Goal: Navigation & Orientation: Find specific page/section

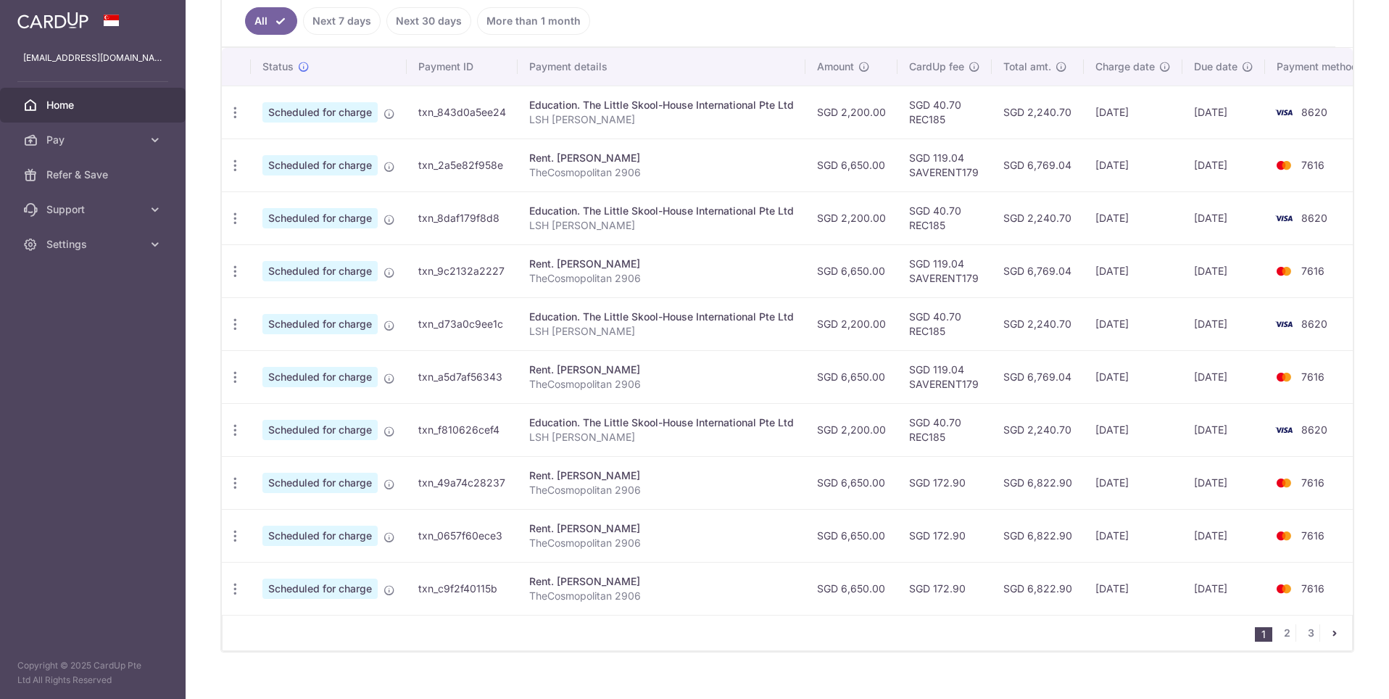
scroll to position [573, 0]
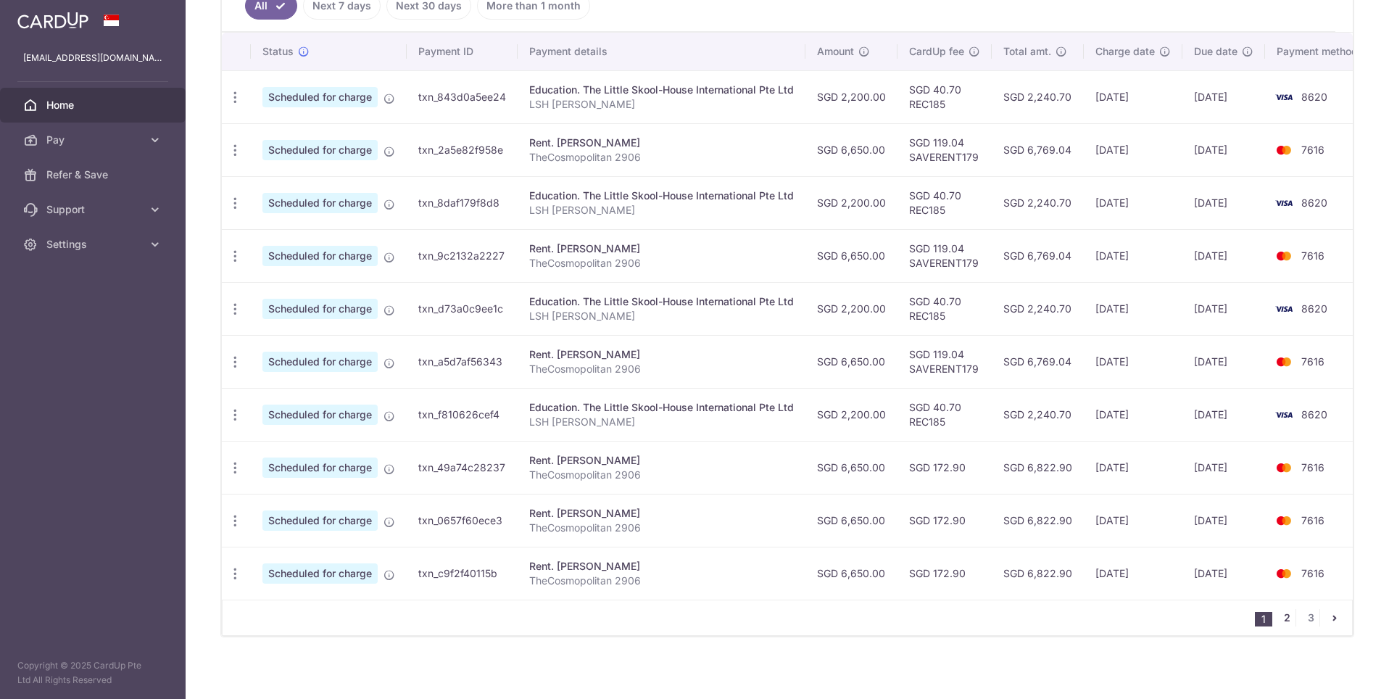
click at [1290, 612] on link "2" at bounding box center [1286, 617] width 17 height 17
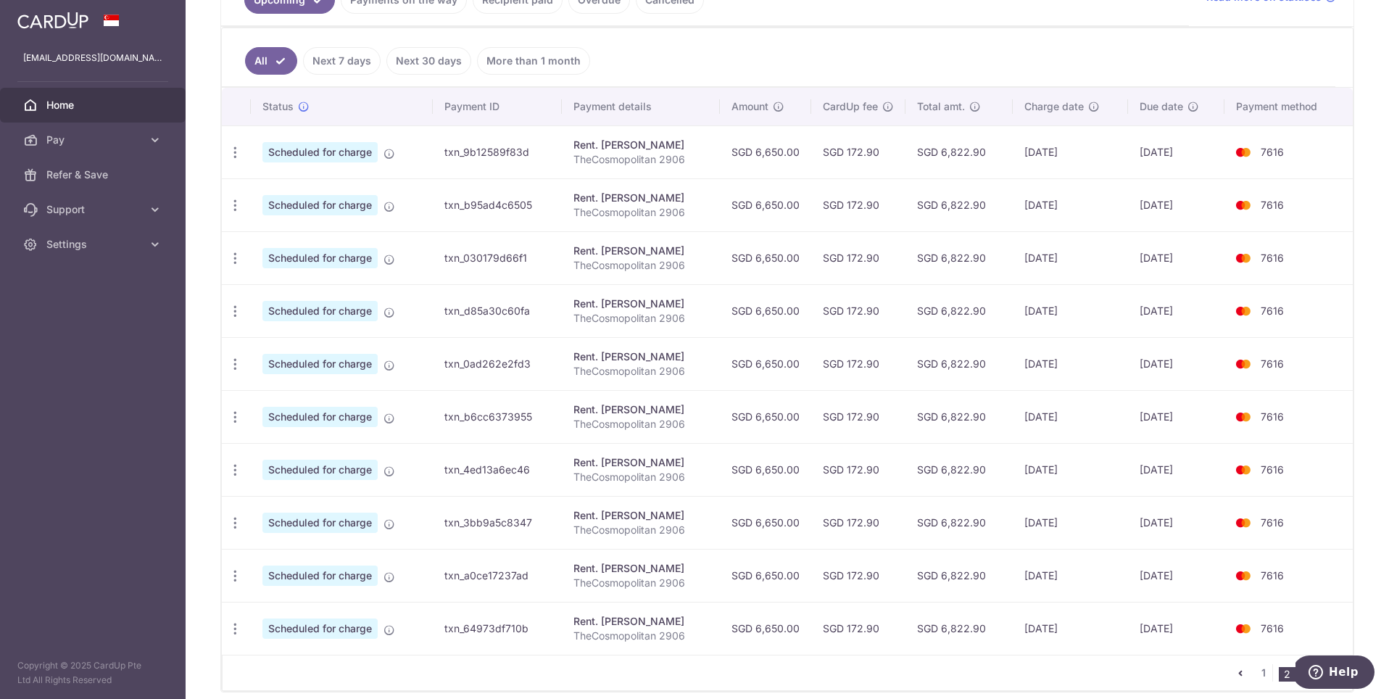
scroll to position [363, 0]
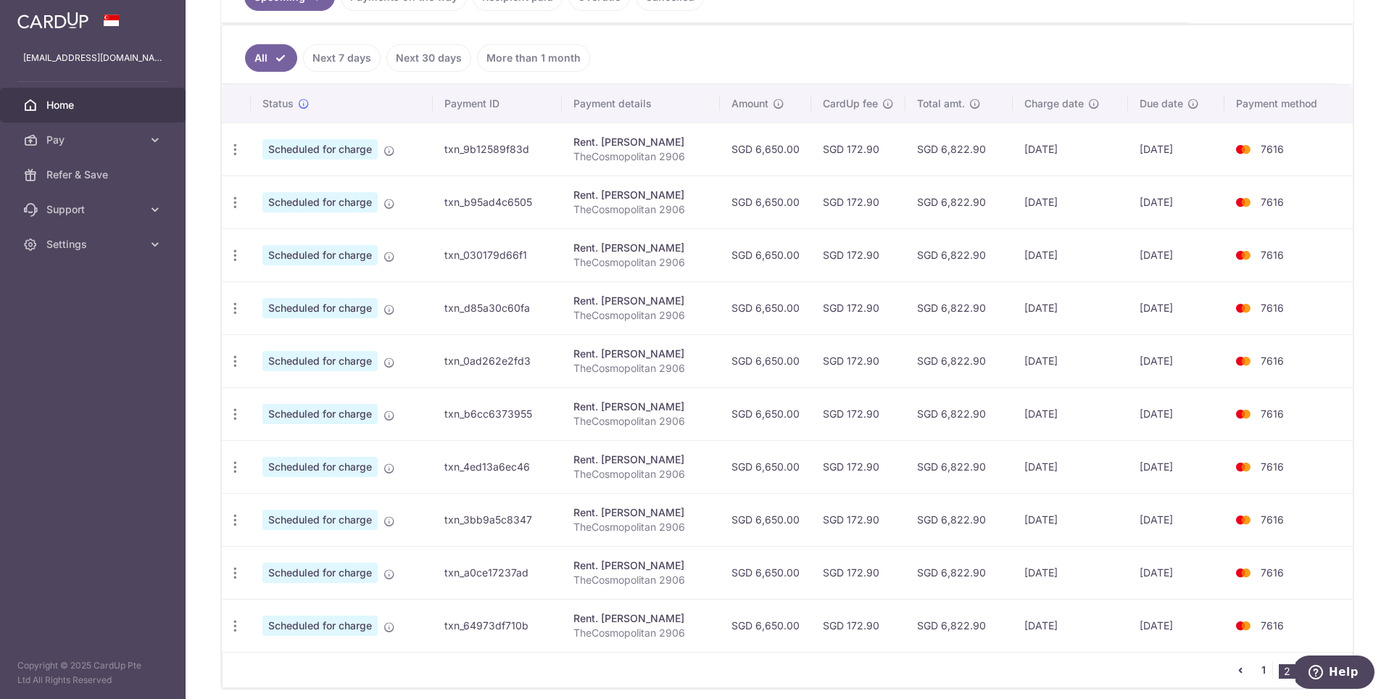
click at [1262, 664] on link "1" at bounding box center [1262, 669] width 17 height 17
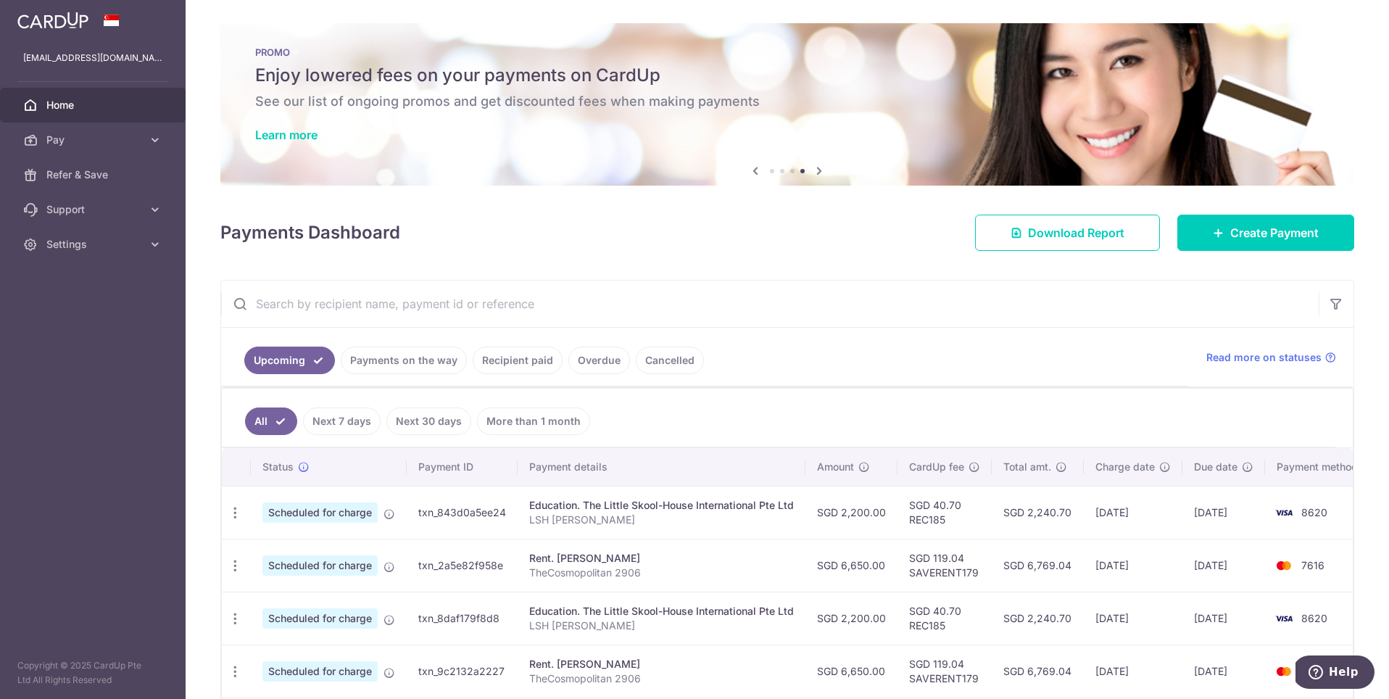
click at [65, 107] on span "Home" at bounding box center [94, 105] width 96 height 14
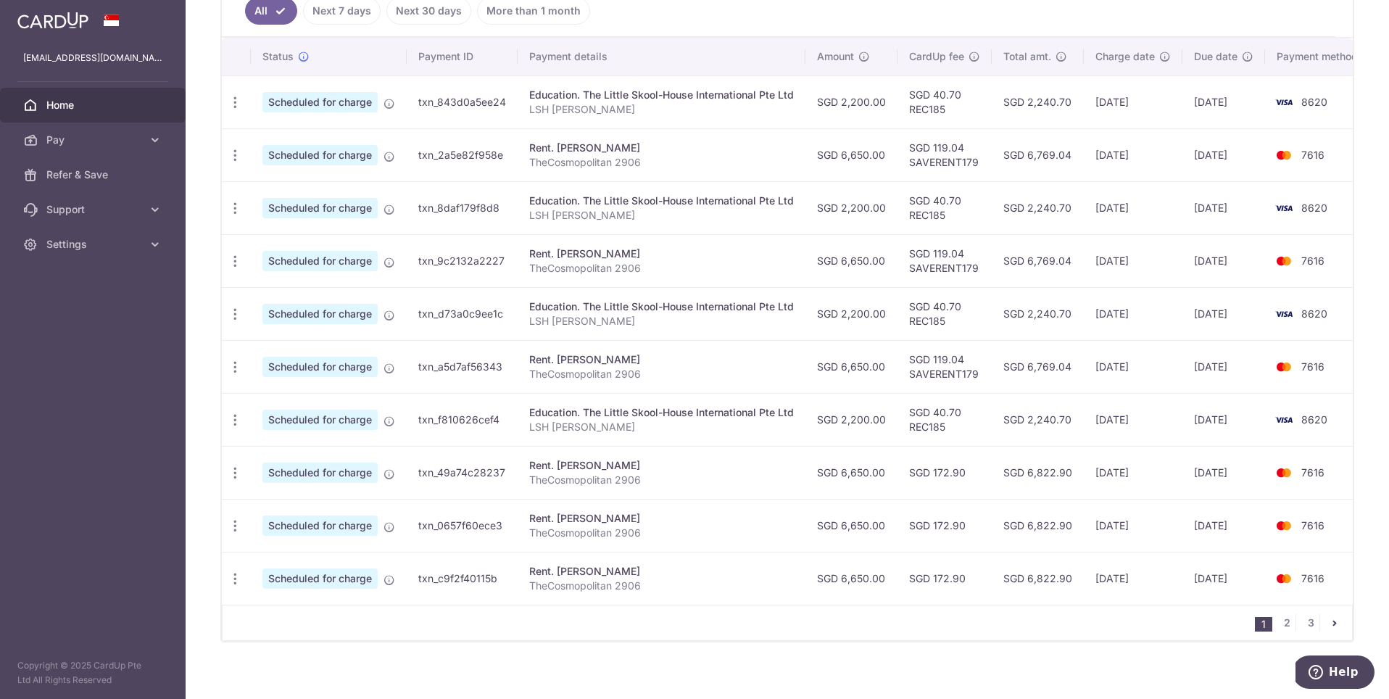
scroll to position [415, 0]
